Goal: Task Accomplishment & Management: Complete application form

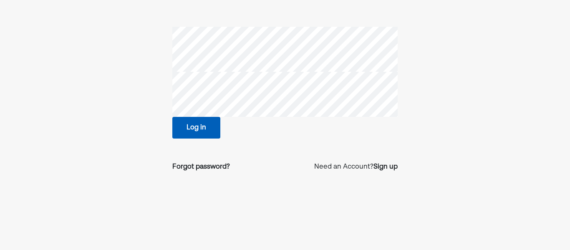
scroll to position [45, 0]
click at [210, 166] on div "Forgot password?" at bounding box center [201, 166] width 58 height 10
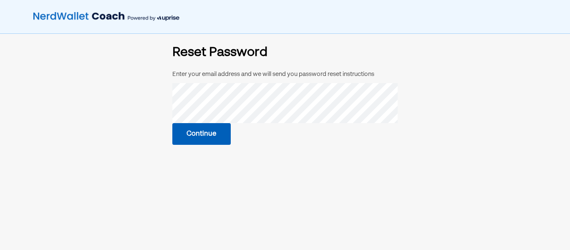
click at [220, 133] on button "Continue" at bounding box center [201, 134] width 58 height 22
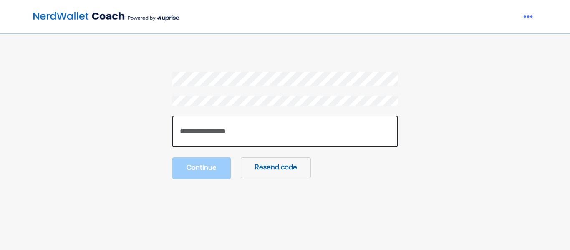
click at [303, 129] on input "number" at bounding box center [284, 132] width 225 height 32
type input "******"
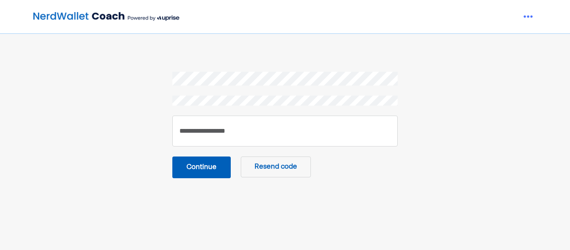
click at [216, 171] on button "Continue" at bounding box center [201, 167] width 58 height 22
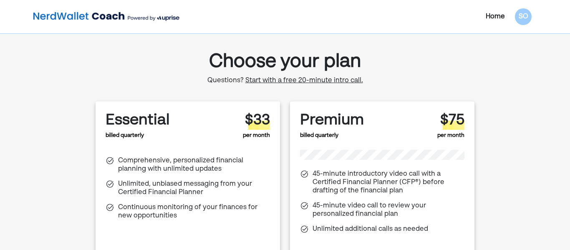
click at [296, 80] on span "Start with a free 20-minute intro call." at bounding box center [304, 80] width 118 height 7
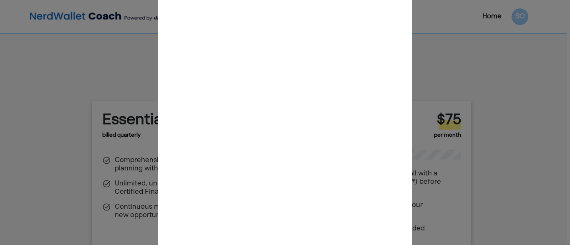
scroll to position [0, 4]
click at [440, 66] on div at bounding box center [285, 122] width 570 height 245
